Goal: Task Accomplishment & Management: Use online tool/utility

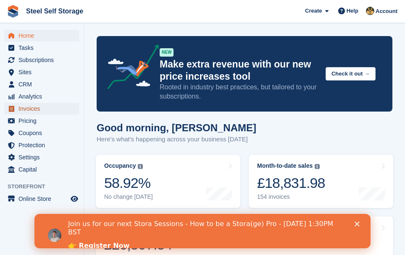
click at [25, 107] on span "Invoices" at bounding box center [43, 109] width 50 height 12
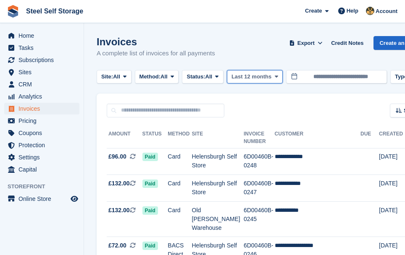
click at [278, 75] on icon at bounding box center [276, 76] width 3 height 5
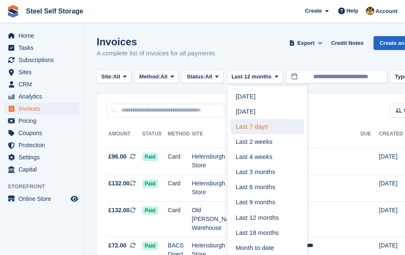
click at [271, 127] on link "Last 7 days" at bounding box center [266, 126] width 73 height 15
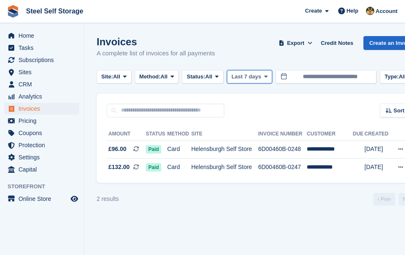
click at [266, 78] on icon at bounding box center [265, 76] width 3 height 5
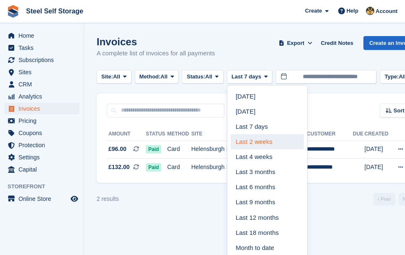
click at [264, 143] on link "Last 2 weeks" at bounding box center [266, 141] width 73 height 15
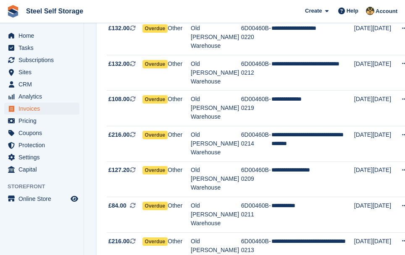
scroll to position [1269, 0]
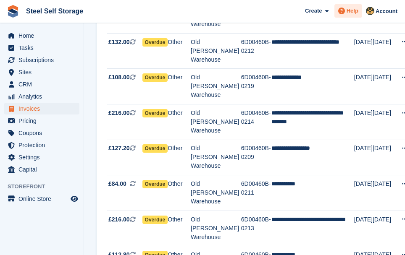
click at [346, 6] on span at bounding box center [341, 11] width 10 height 10
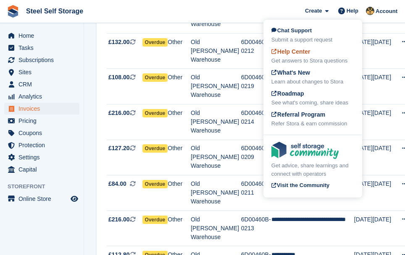
click at [317, 60] on div "Get answers to Stora questions" at bounding box center [312, 61] width 83 height 8
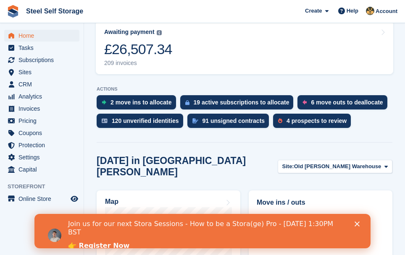
scroll to position [201, 0]
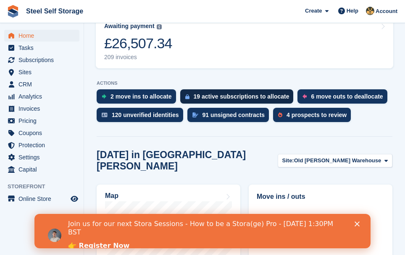
click at [251, 99] on div "19 active subscriptions to allocate" at bounding box center [242, 96] width 96 height 7
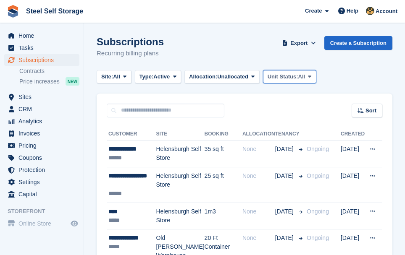
click at [311, 76] on icon at bounding box center [309, 76] width 3 height 5
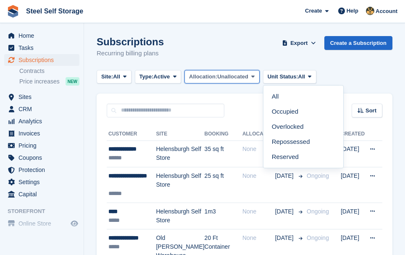
click at [254, 74] on icon at bounding box center [252, 76] width 3 height 5
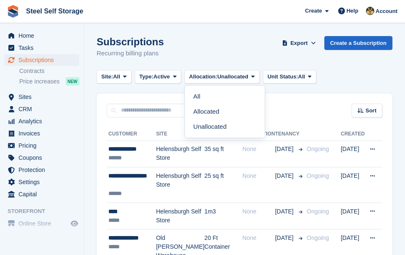
click at [174, 50] on div "Subscriptions Recurring billing plans Export Export Subscriptions Export a CSV …" at bounding box center [244, 52] width 295 height 32
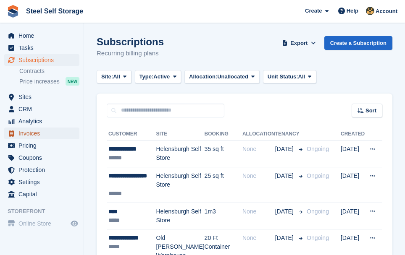
click at [35, 133] on span "Invoices" at bounding box center [43, 134] width 50 height 12
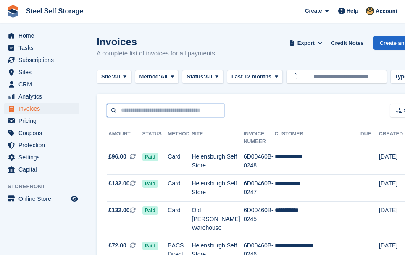
click at [172, 112] on input "text" at bounding box center [166, 111] width 118 height 14
type input "*****"
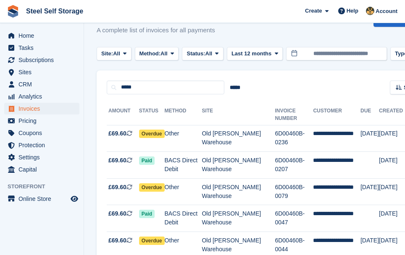
scroll to position [34, 0]
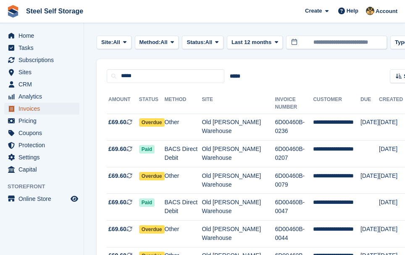
click at [30, 109] on span "Invoices" at bounding box center [43, 109] width 50 height 12
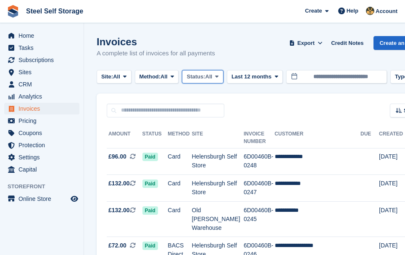
click at [212, 77] on span "All" at bounding box center [208, 77] width 7 height 8
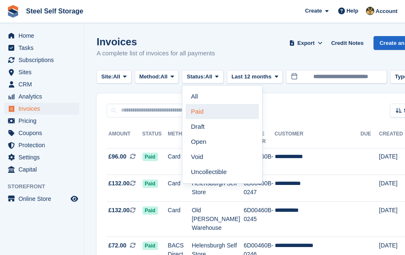
click at [209, 112] on link "Paid" at bounding box center [222, 111] width 73 height 15
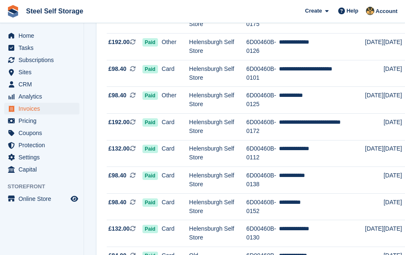
scroll to position [625, 0]
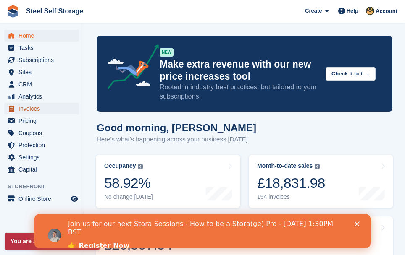
click at [29, 107] on span "Invoices" at bounding box center [43, 109] width 50 height 12
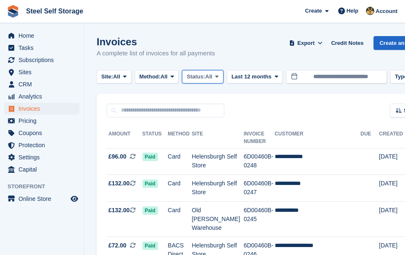
click at [212, 76] on span "All" at bounding box center [208, 77] width 7 height 8
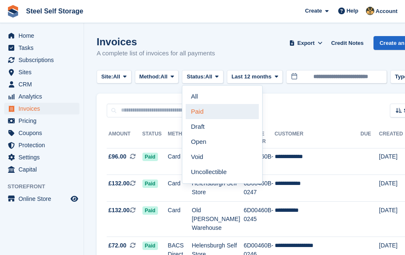
click at [203, 111] on link "Paid" at bounding box center [222, 111] width 73 height 15
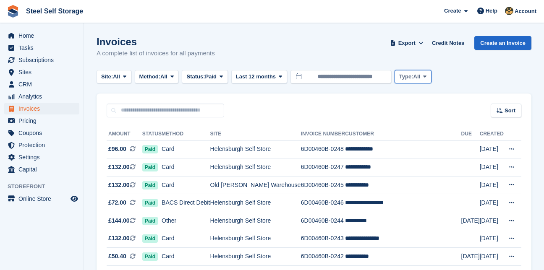
click at [404, 78] on icon at bounding box center [424, 76] width 3 height 5
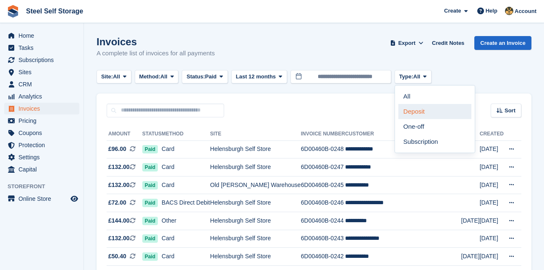
click at [404, 113] on link "Deposit" at bounding box center [434, 111] width 73 height 15
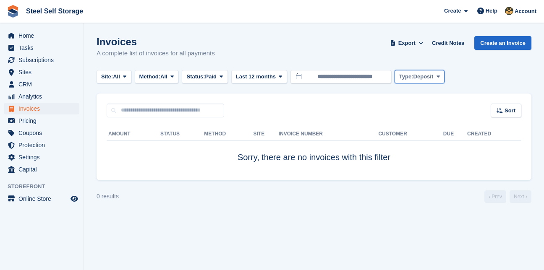
click at [404, 77] on span "Deposit" at bounding box center [423, 77] width 20 height 8
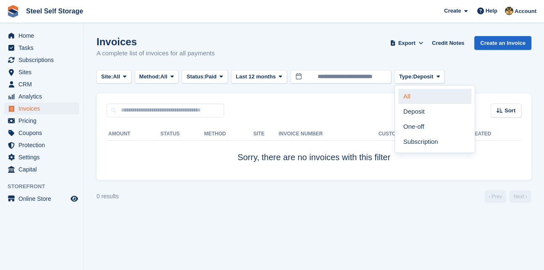
click at [404, 97] on link "All" at bounding box center [434, 96] width 73 height 15
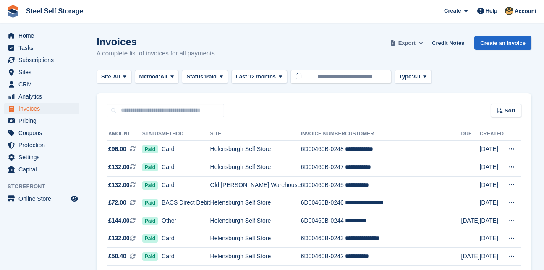
click at [404, 42] on span at bounding box center [421, 43] width 8 height 8
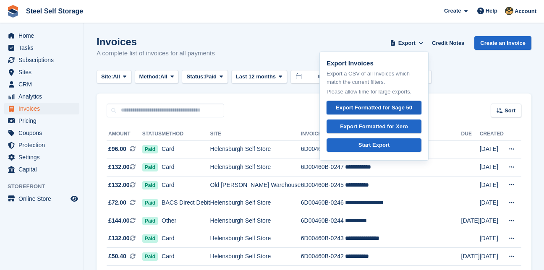
click at [403, 106] on div "Export Formatted for Sage 50" at bounding box center [374, 108] width 76 height 8
click at [404, 72] on div "Site: All All [GEOGRAPHIC_DATA][PERSON_NAME] Self Store Method: All All Bank Tr…" at bounding box center [314, 77] width 435 height 14
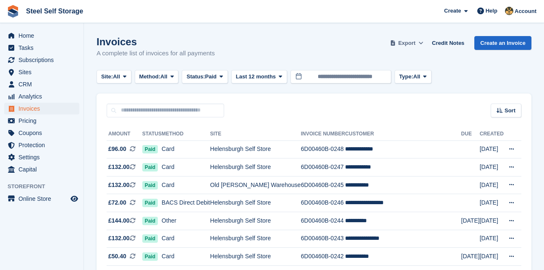
click at [404, 41] on span "Export" at bounding box center [406, 43] width 17 height 8
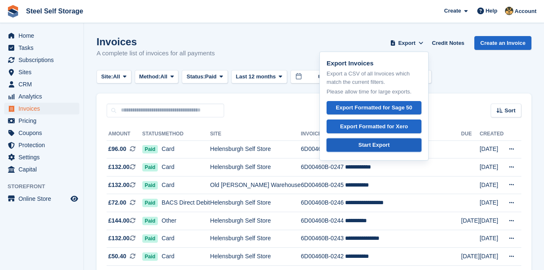
click at [394, 146] on link "Start Export" at bounding box center [374, 146] width 95 height 14
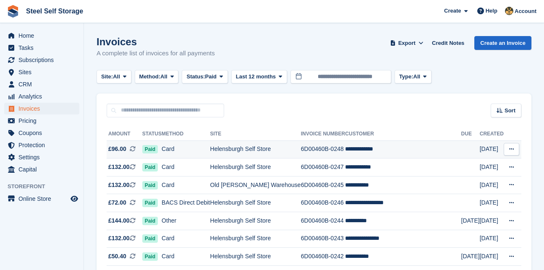
click at [404, 149] on icon at bounding box center [511, 148] width 5 height 5
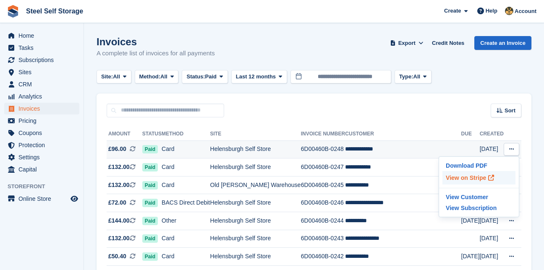
click at [404, 177] on p "View on Stripe" at bounding box center [478, 177] width 73 height 13
